Goal: Task Accomplishment & Management: Manage account settings

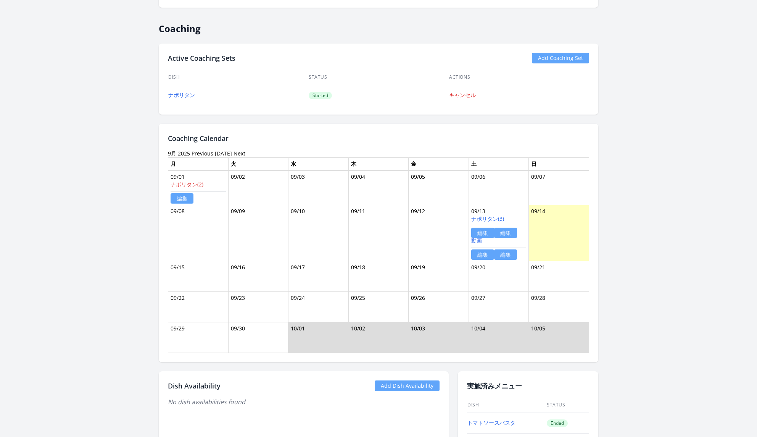
scroll to position [605, 0]
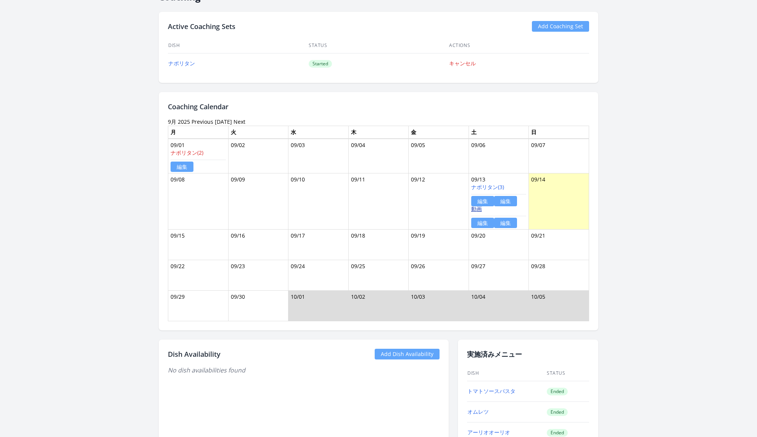
click at [479, 205] on link "動画" at bounding box center [476, 208] width 11 height 7
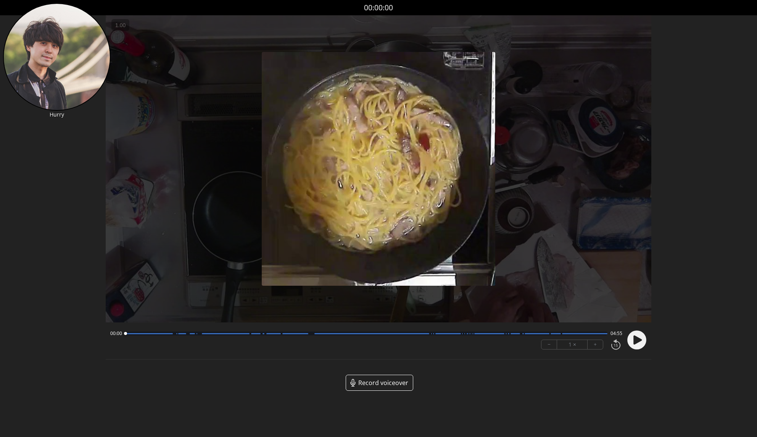
click at [637, 344] on circle at bounding box center [637, 340] width 19 height 19
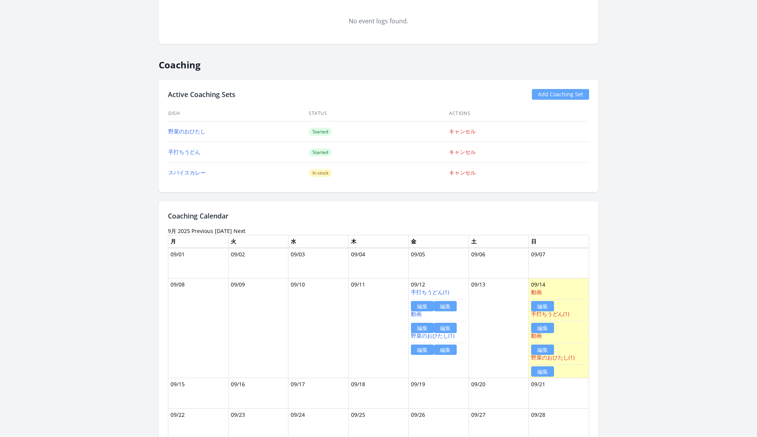
scroll to position [531, 0]
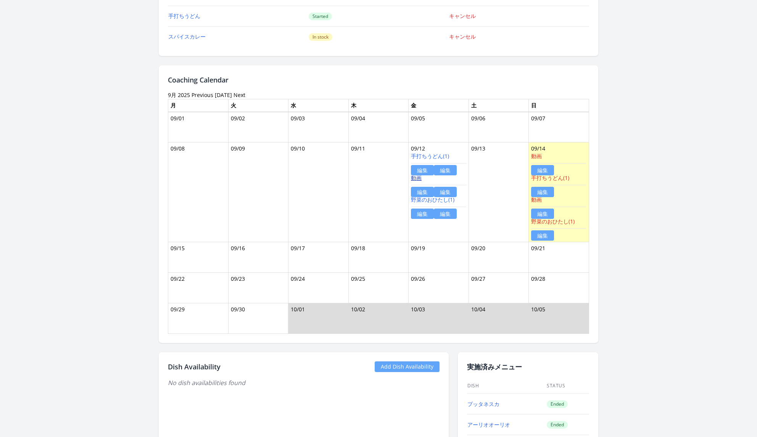
click at [418, 174] on link "動画" at bounding box center [416, 177] width 11 height 7
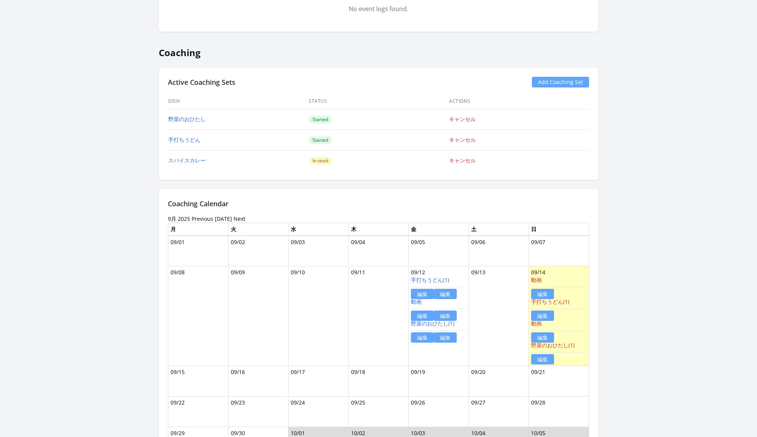
scroll to position [413, 0]
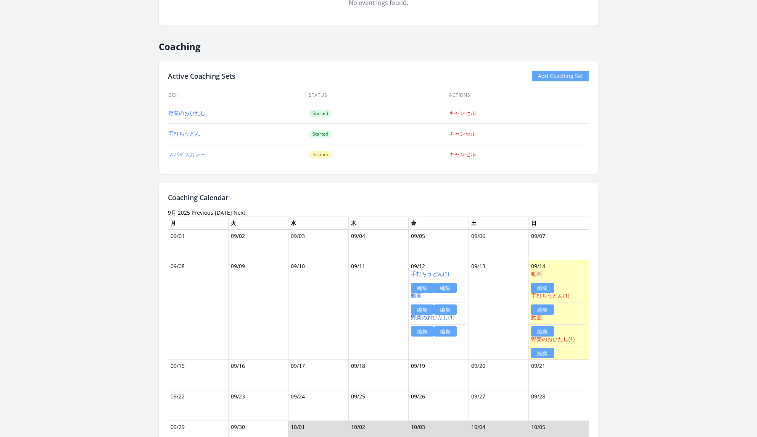
click at [450, 305] on link "編集" at bounding box center [445, 309] width 23 height 10
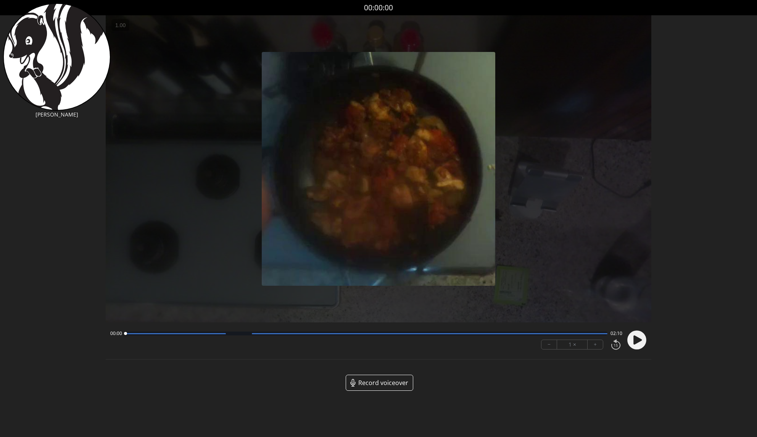
click at [637, 343] on circle at bounding box center [637, 340] width 19 height 19
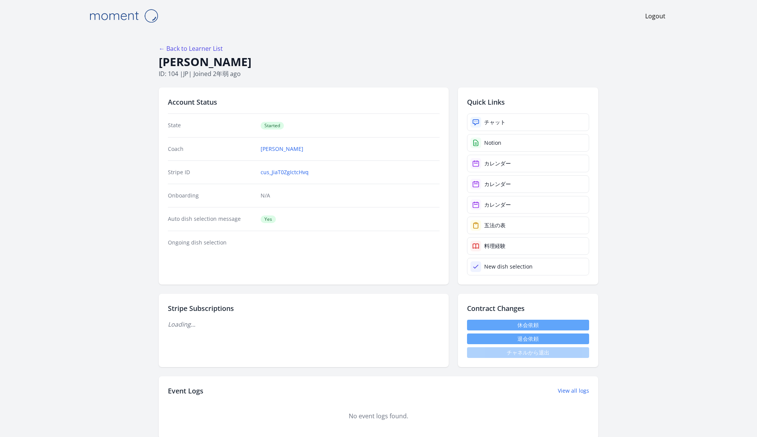
scroll to position [413, 0]
